Goal: Task Accomplishment & Management: Manage account settings

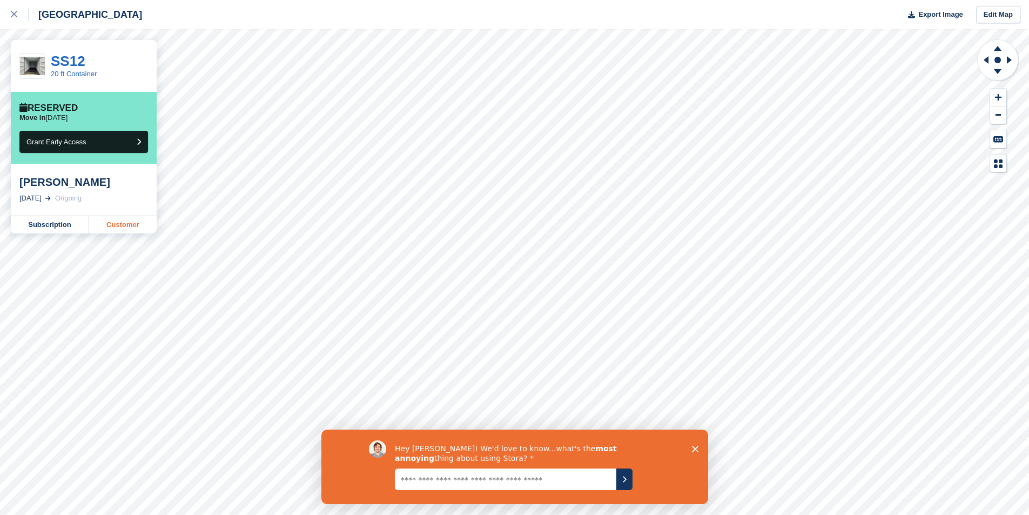
click at [124, 225] on link "Customer" at bounding box center [123, 224] width 68 height 17
click at [696, 448] on icon "Close survey" at bounding box center [694, 448] width 6 height 6
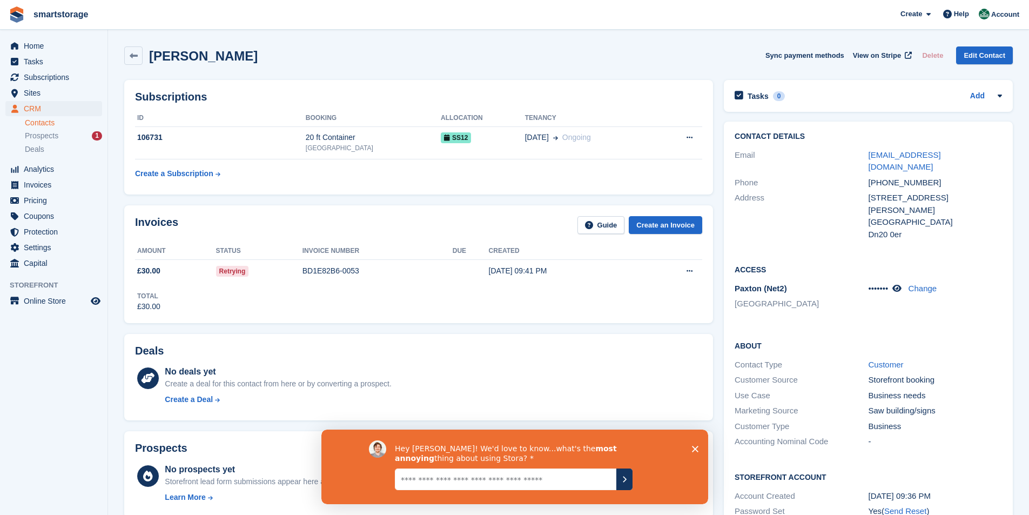
click at [695, 446] on icon "Close survey" at bounding box center [694, 448] width 6 height 6
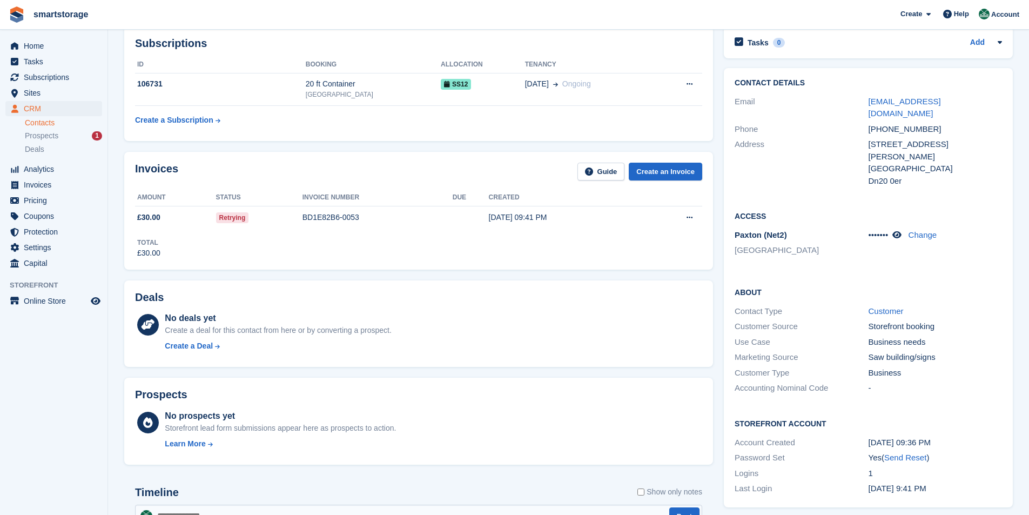
scroll to position [54, 0]
click at [685, 218] on button at bounding box center [689, 217] width 20 height 16
click at [528, 249] on div "Total £30.00" at bounding box center [418, 243] width 567 height 30
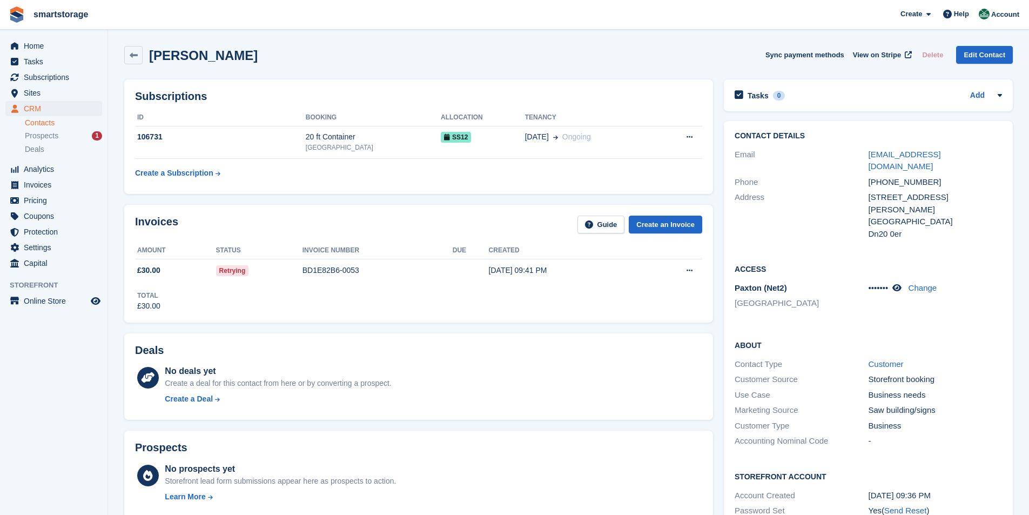
scroll to position [0, 0]
click at [33, 43] on span "Home" at bounding box center [56, 45] width 65 height 15
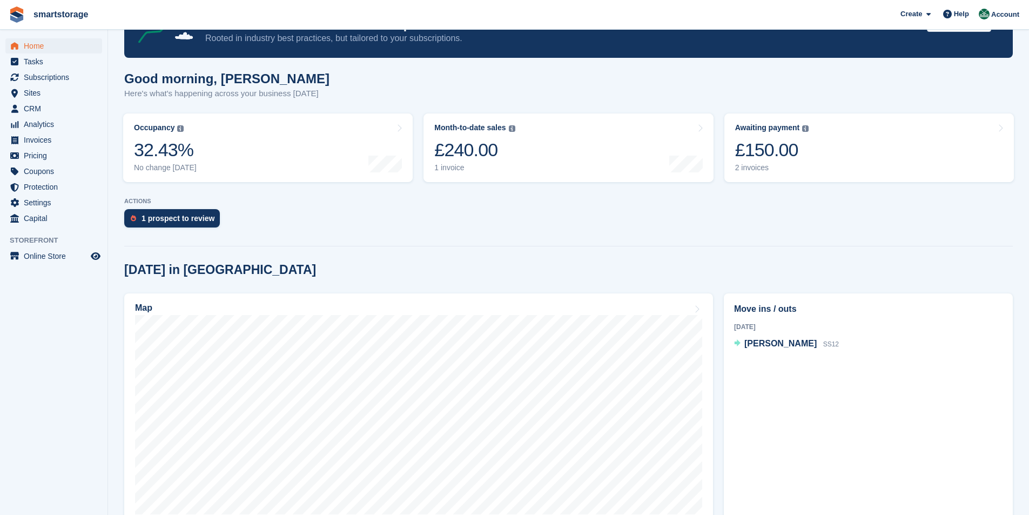
scroll to position [162, 0]
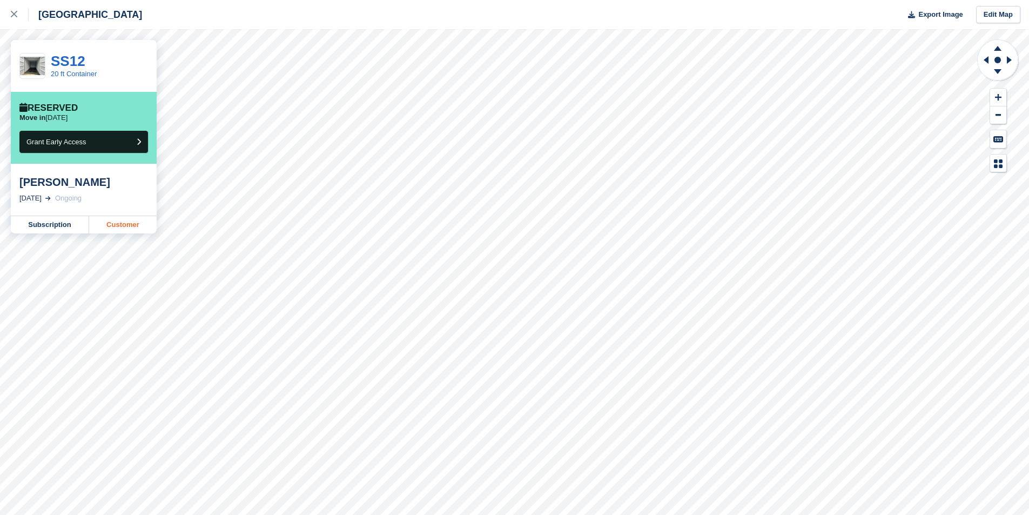
click at [119, 226] on link "Customer" at bounding box center [123, 224] width 68 height 17
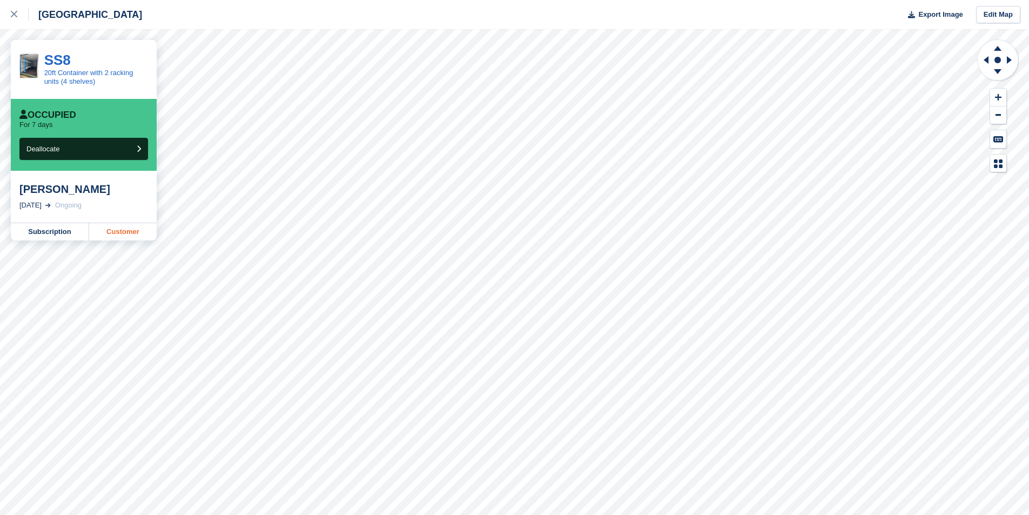
click at [116, 233] on link "Customer" at bounding box center [123, 231] width 68 height 17
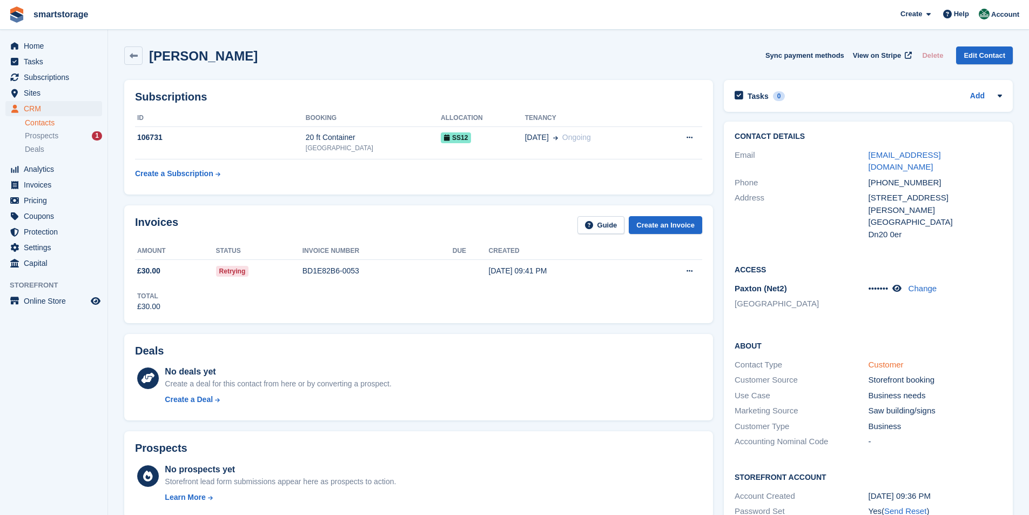
click at [875, 360] on link "Customer" at bounding box center [885, 364] width 35 height 9
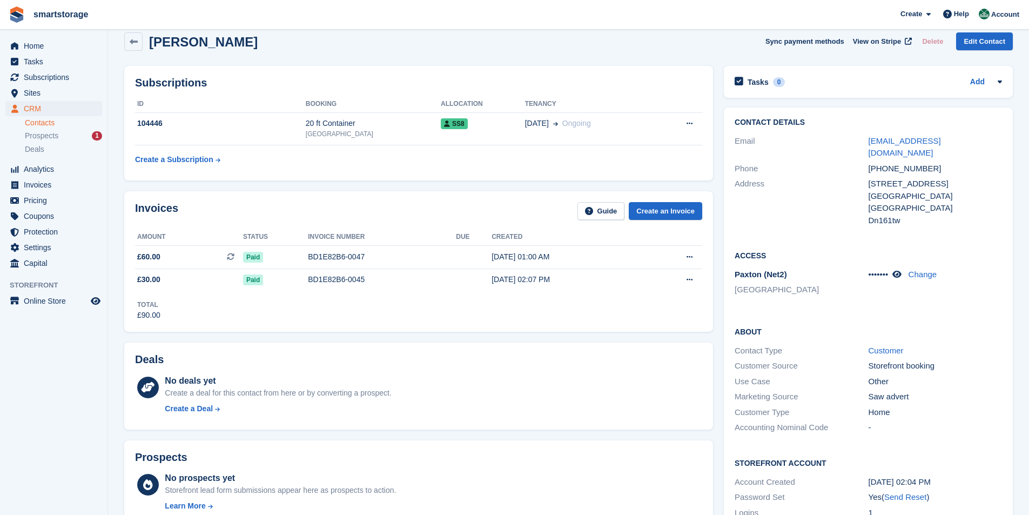
scroll to position [54, 0]
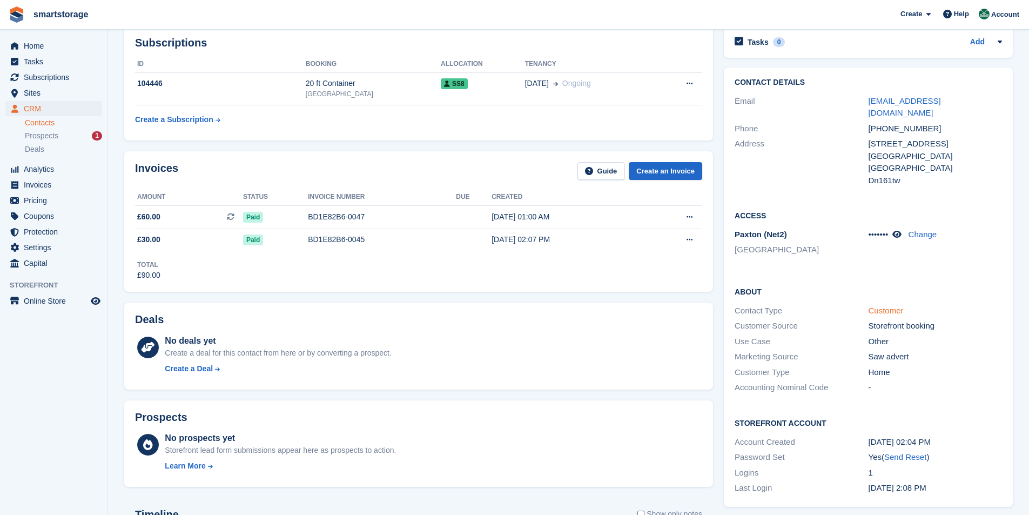
click at [881, 306] on link "Customer" at bounding box center [885, 310] width 35 height 9
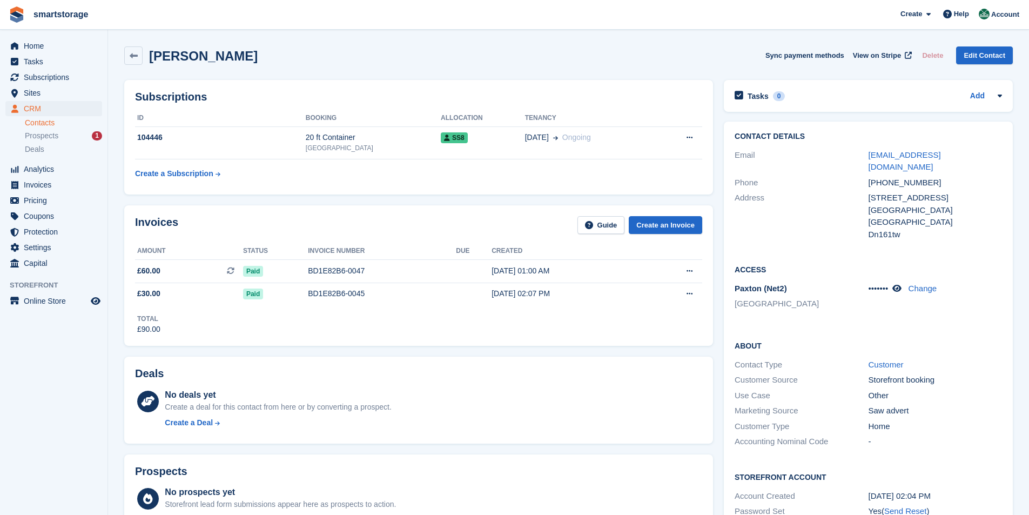
click at [630, 51] on div "[PERSON_NAME] Sync payment methods View on Stripe Delete Edit Contact" at bounding box center [568, 55] width 888 height 18
